Goal: Information Seeking & Learning: Learn about a topic

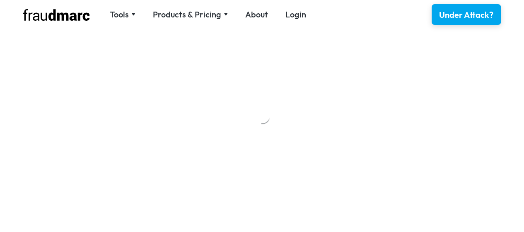
click at [330, 54] on div at bounding box center [262, 116] width 524 height 232
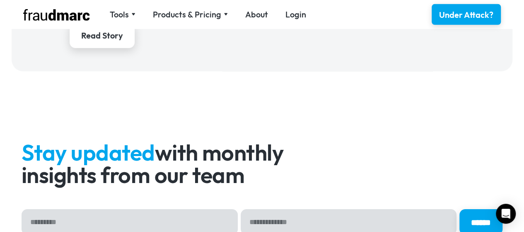
scroll to position [1325, 0]
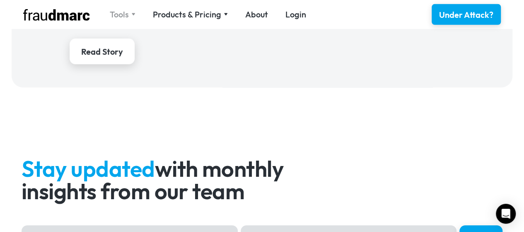
click at [122, 12] on div "Tools" at bounding box center [119, 15] width 19 height 12
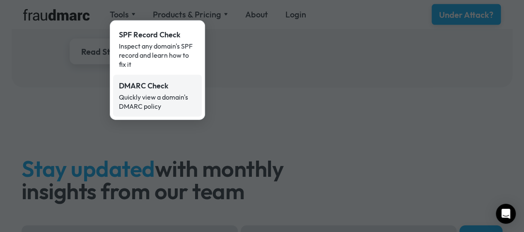
click at [158, 97] on div "Quickly view a domain's DMARC policy" at bounding box center [157, 101] width 77 height 18
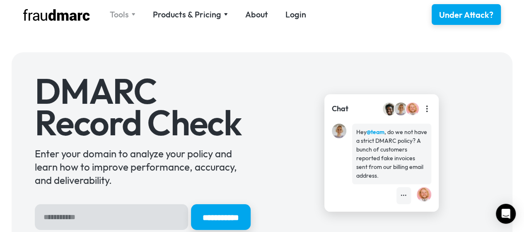
click at [126, 14] on div "Tools" at bounding box center [119, 15] width 19 height 12
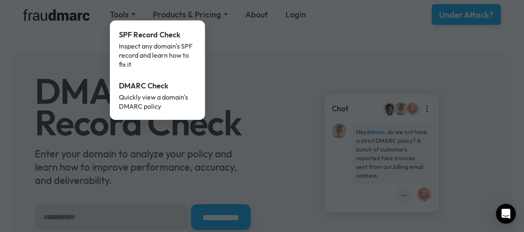
click at [284, 48] on div at bounding box center [262, 116] width 524 height 232
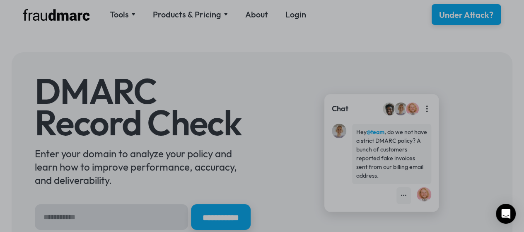
click at [228, 15] on nav "Tools SPF Record Check Inspect any domain's SPF record and learn how to fix it …" at bounding box center [208, 15] width 214 height 12
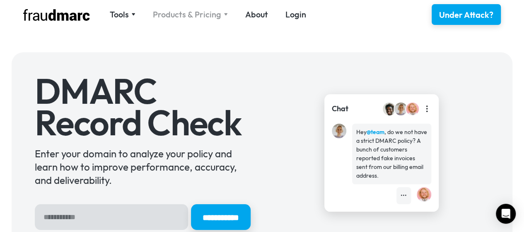
click at [221, 14] on div "Products & Pricing" at bounding box center [190, 15] width 75 height 12
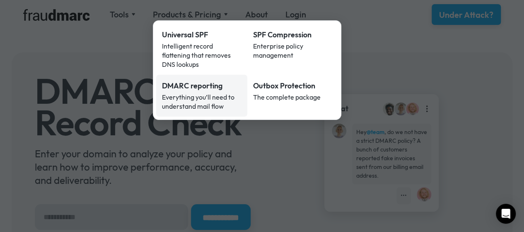
click at [210, 82] on div "DMARC reporting" at bounding box center [202, 85] width 80 height 11
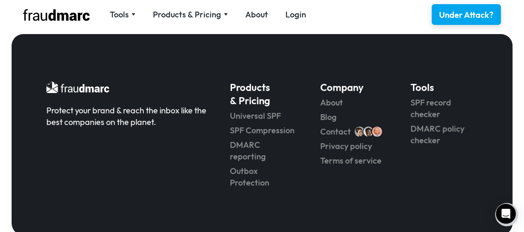
scroll to position [1739, 0]
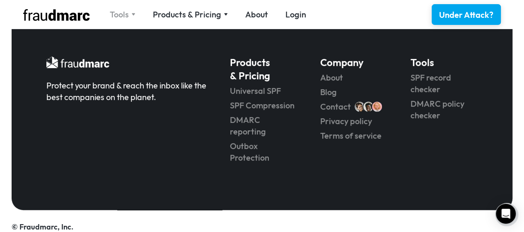
click at [131, 10] on div "Tools" at bounding box center [123, 15] width 26 height 12
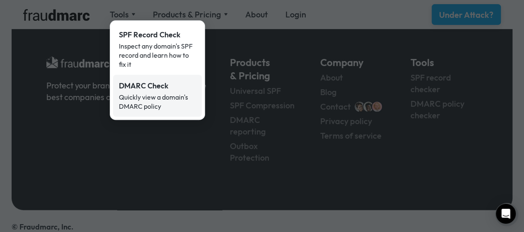
click at [151, 95] on div "Quickly view a domain's DMARC policy" at bounding box center [157, 101] width 77 height 18
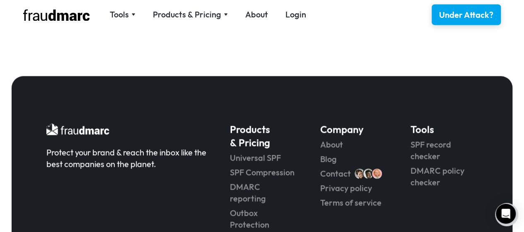
scroll to position [622, 0]
